Goal: Information Seeking & Learning: Learn about a topic

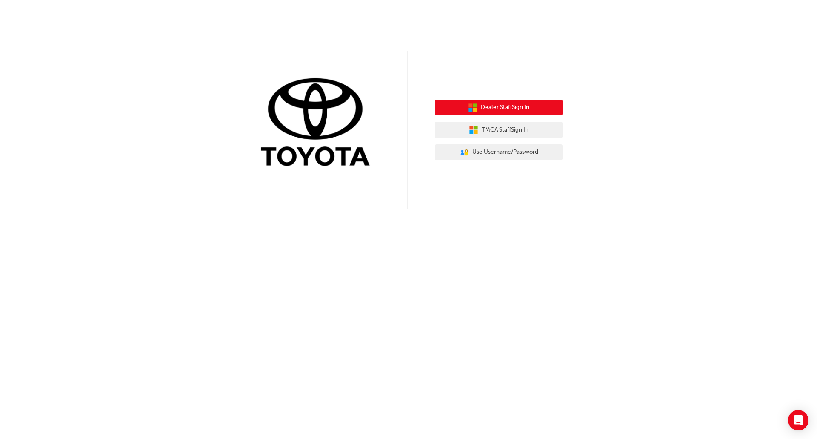
click at [483, 114] on button "Dealer Staff Sign In" at bounding box center [499, 108] width 128 height 16
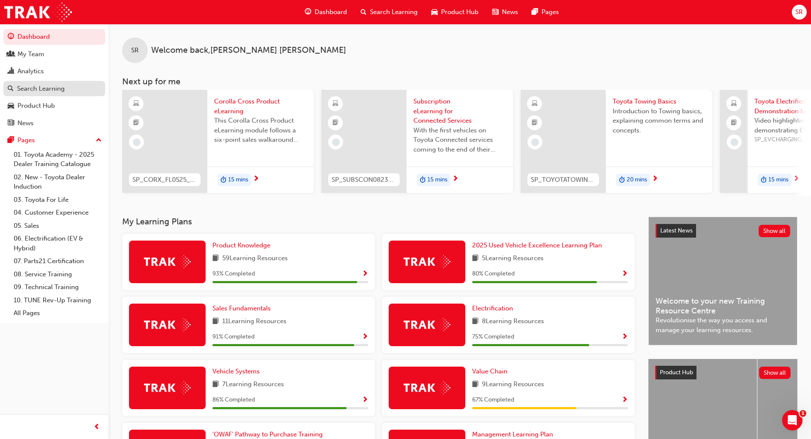
click at [68, 84] on div "Search Learning" at bounding box center [54, 88] width 93 height 11
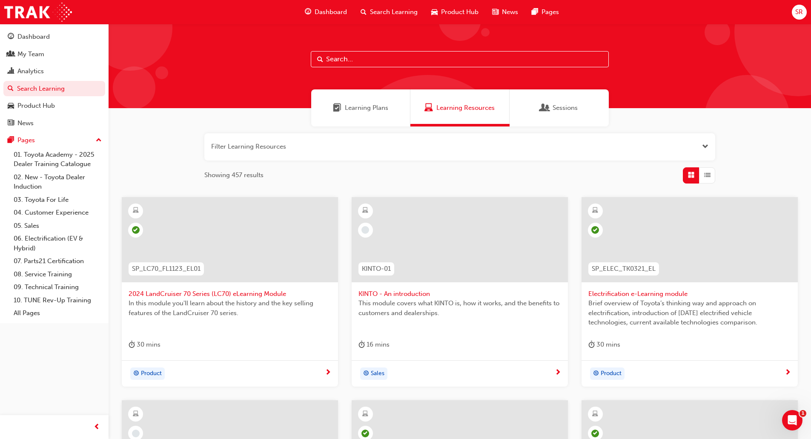
click at [376, 59] on input "text" at bounding box center [460, 59] width 298 height 16
click at [59, 54] on div "My Team" at bounding box center [54, 54] width 93 height 11
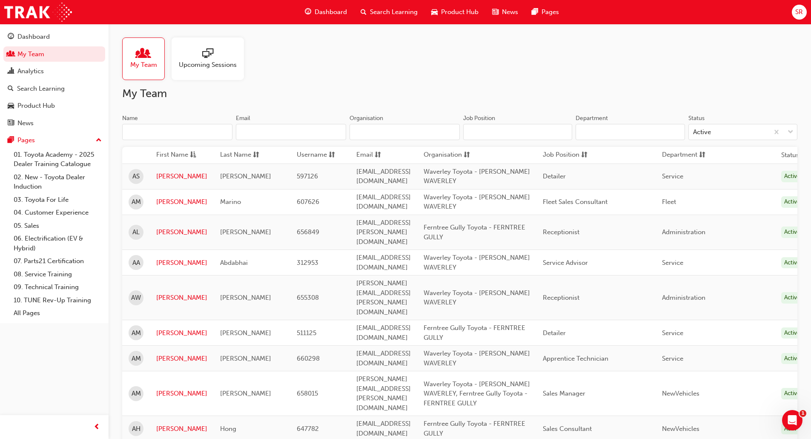
click at [223, 72] on div "Upcoming Sessions" at bounding box center [207, 58] width 72 height 43
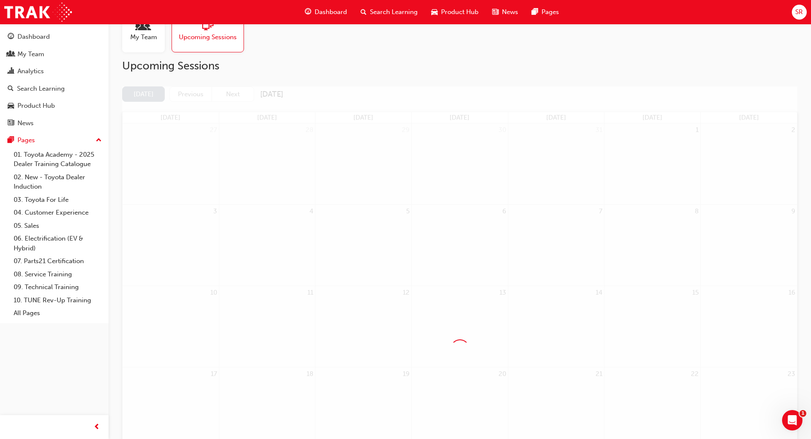
scroll to position [43, 0]
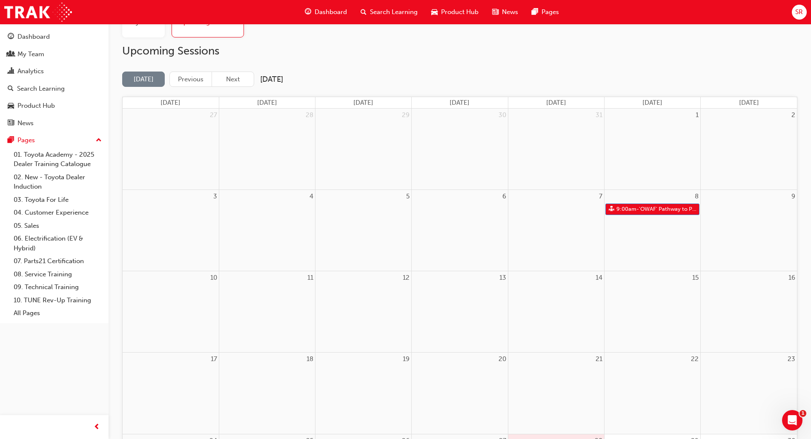
drag, startPoint x: 230, startPoint y: 77, endPoint x: 368, endPoint y: 68, distance: 138.1
click at [231, 77] on button "Next" at bounding box center [232, 79] width 43 height 16
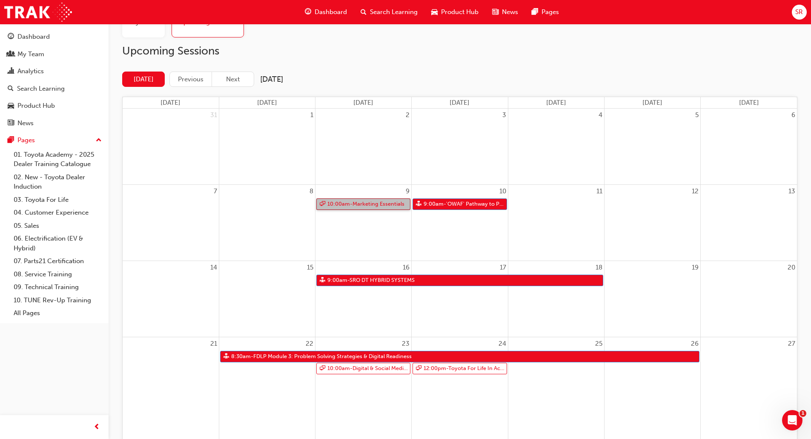
click at [391, 203] on link "10:00am - Marketing Essentials" at bounding box center [363, 203] width 94 height 11
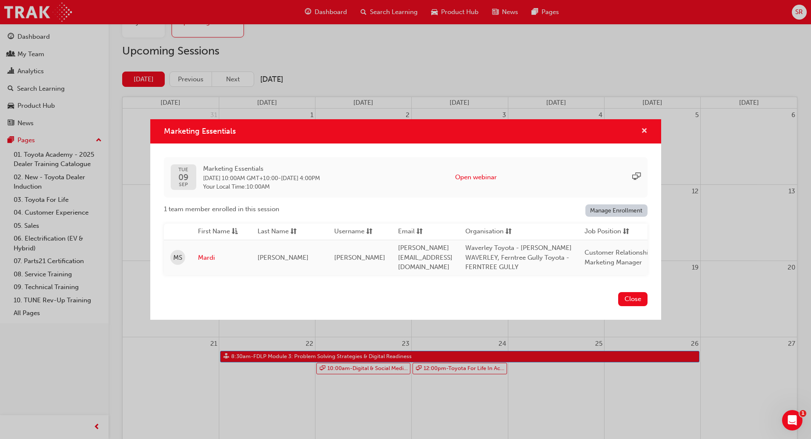
click at [643, 128] on span "cross-icon" at bounding box center [644, 132] width 6 height 8
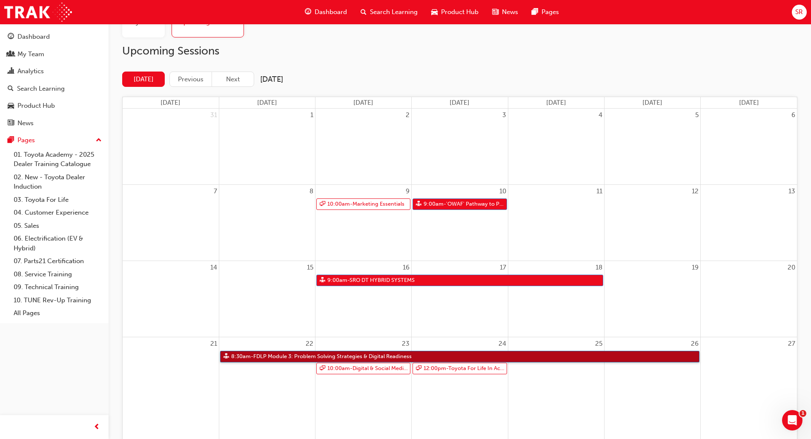
click at [276, 356] on link "8:30am - FDLP Module 3: Problem Solving Strategies & Digital Readiness" at bounding box center [459, 356] width 479 height 11
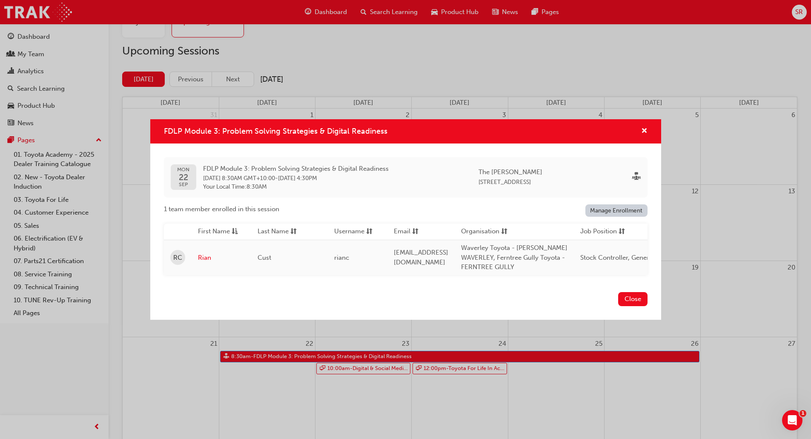
click at [640, 127] on div "FDLP Module 3: Problem Solving Strategies & Digital Readiness" at bounding box center [640, 131] width 13 height 11
click at [643, 128] on span "cross-icon" at bounding box center [644, 132] width 6 height 8
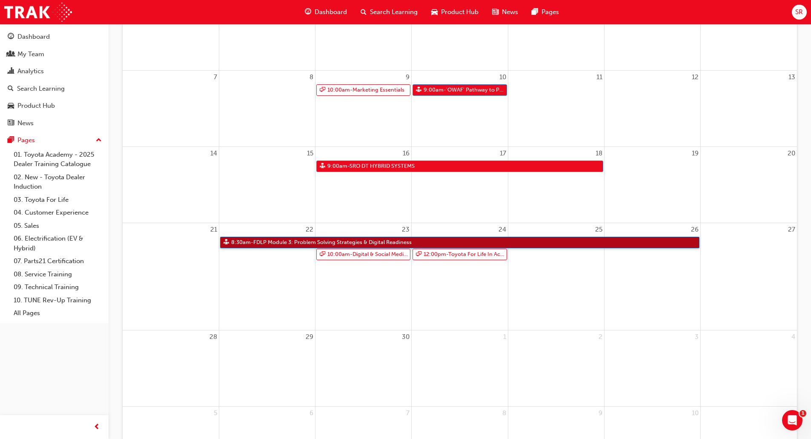
scroll to position [170, 0]
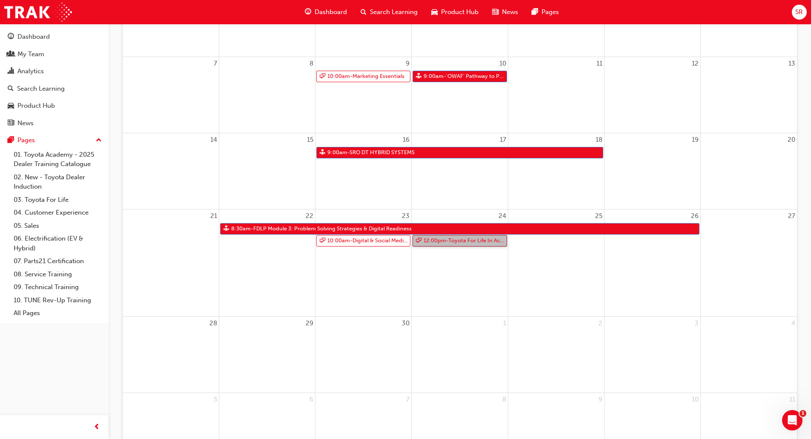
click at [460, 240] on link "12:00pm - Toyota For Life In Action - Virtual Classroom" at bounding box center [459, 240] width 94 height 11
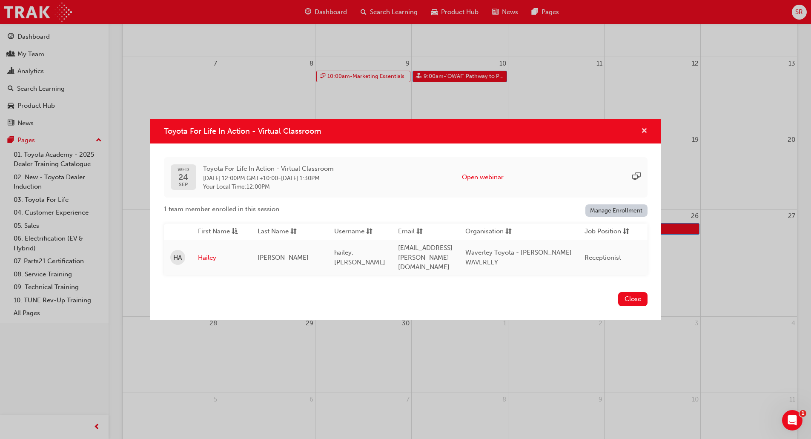
click at [644, 135] on span "cross-icon" at bounding box center [644, 132] width 6 height 8
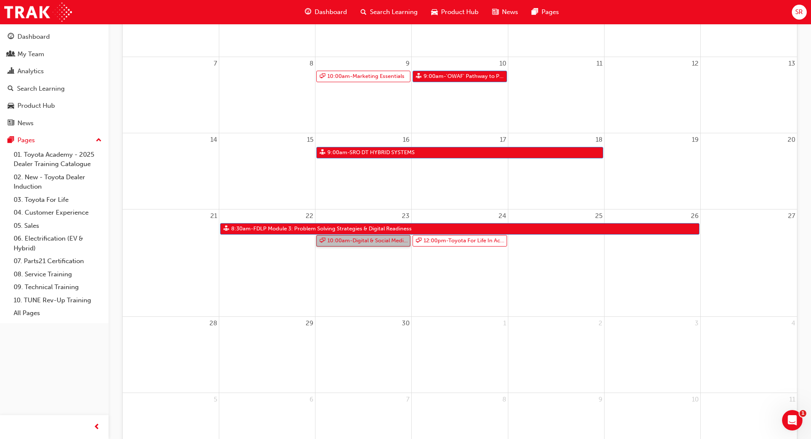
click at [381, 242] on link "10:00am - Digital & Social Media Marketing Strategy" at bounding box center [363, 240] width 94 height 11
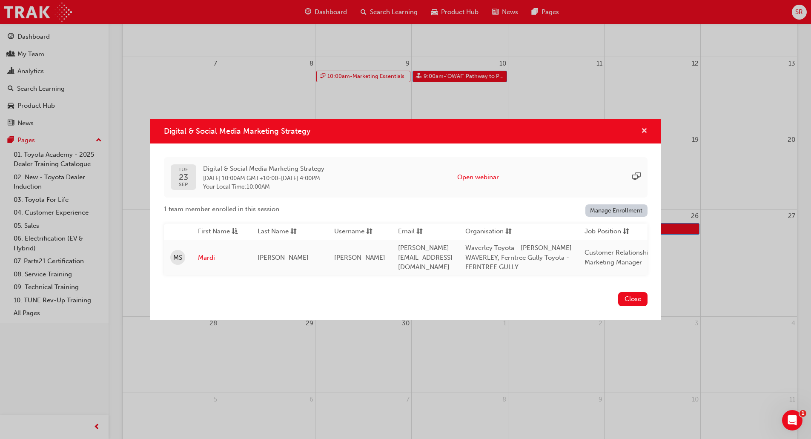
click at [643, 130] on span "cross-icon" at bounding box center [644, 132] width 6 height 8
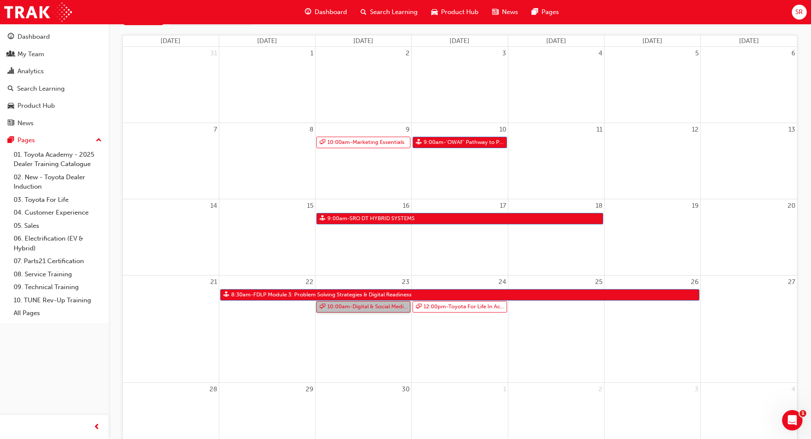
scroll to position [0, 0]
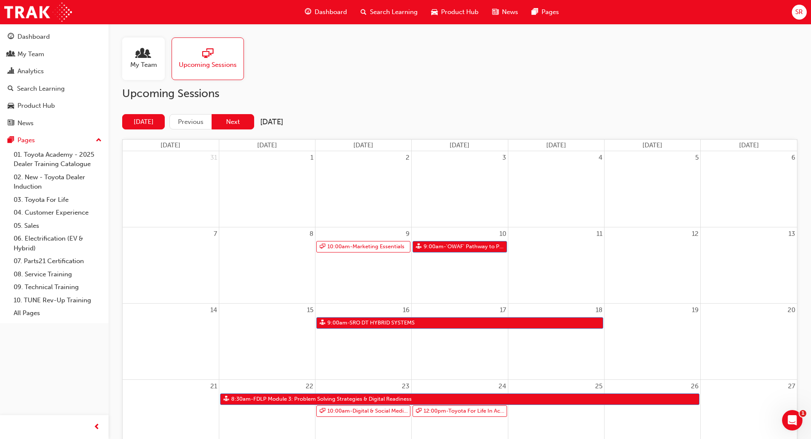
click at [237, 120] on button "Next" at bounding box center [232, 122] width 43 height 16
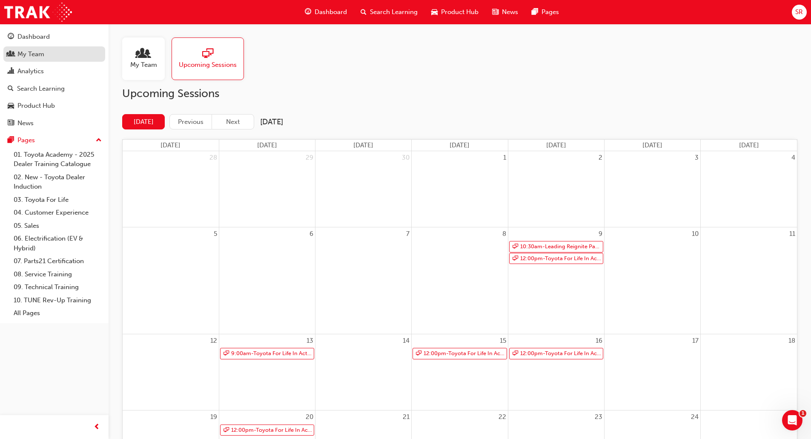
click at [63, 56] on div "My Team" at bounding box center [54, 54] width 93 height 11
